Goal: Find contact information: Find contact information

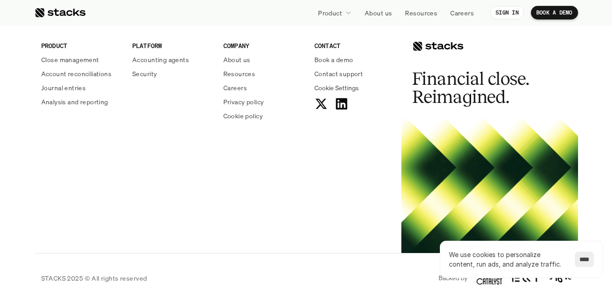
scroll to position [3379, 0]
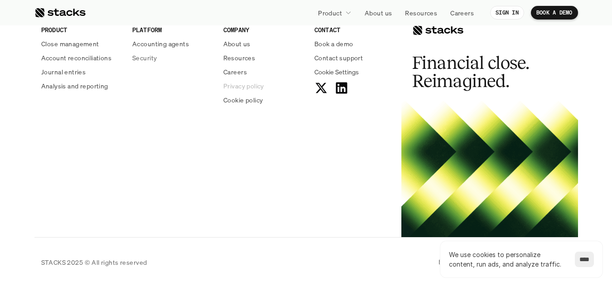
click at [239, 86] on p "Privacy policy" at bounding box center [243, 86] width 41 height 10
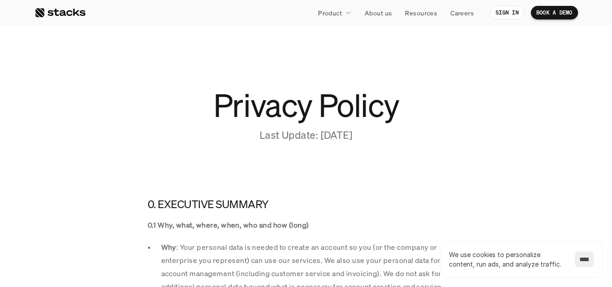
click at [377, 112] on h1 "Privacy Policy" at bounding box center [306, 105] width 317 height 29
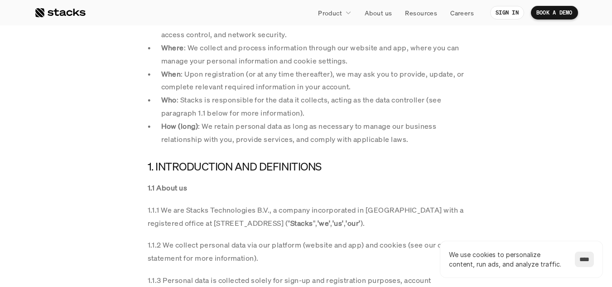
scroll to position [453, 0]
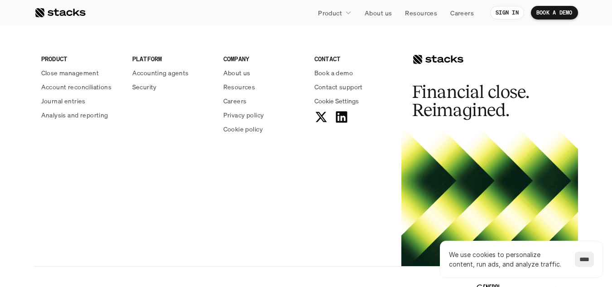
scroll to position [2160, 0]
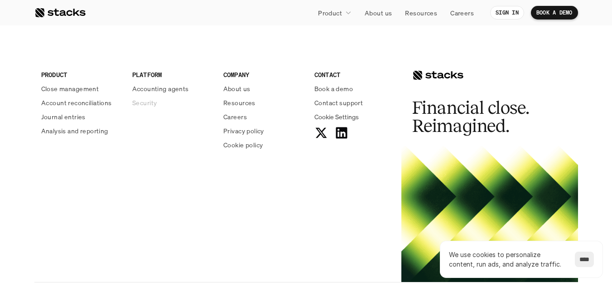
click at [149, 101] on p "Security" at bounding box center [144, 103] width 24 height 10
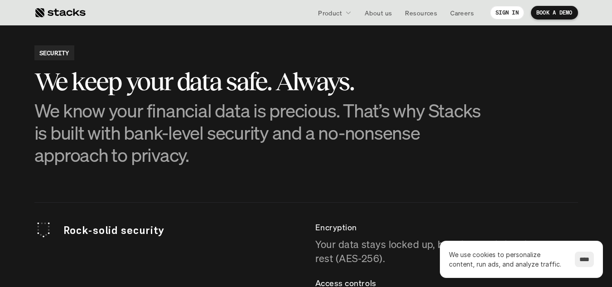
click at [343, 107] on p "We know your financial data is precious. That’s why Stacks is built with bank-l…" at bounding box center [260, 132] width 453 height 67
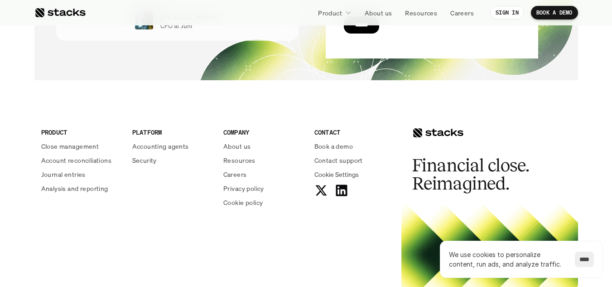
scroll to position [3243, 0]
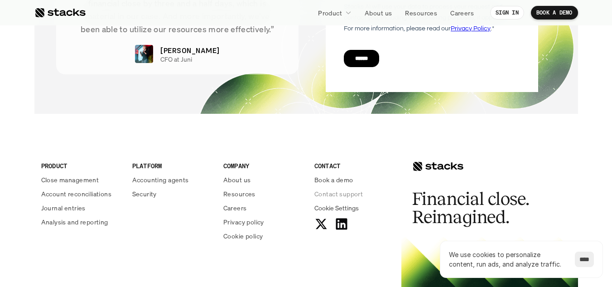
click at [327, 198] on div "Contact support" at bounding box center [355, 194] width 80 height 10
click at [325, 195] on p "Contact support" at bounding box center [339, 194] width 49 height 10
